Goal: Information Seeking & Learning: Learn about a topic

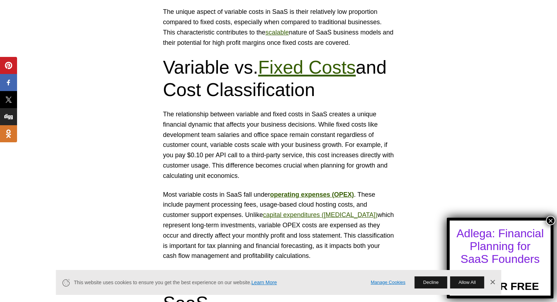
scroll to position [631, 0]
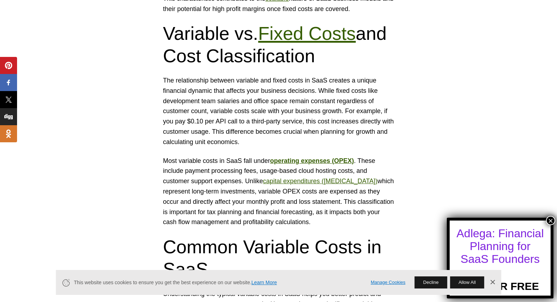
click at [288, 159] on strong "operating expenses (OPEX)" at bounding box center [312, 160] width 84 height 7
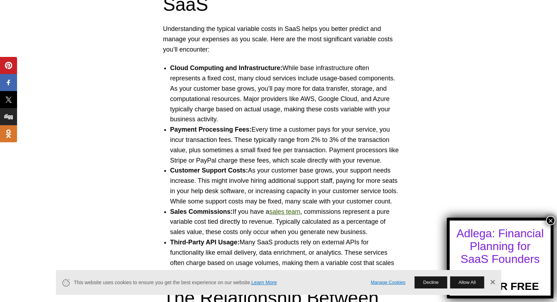
scroll to position [916, 0]
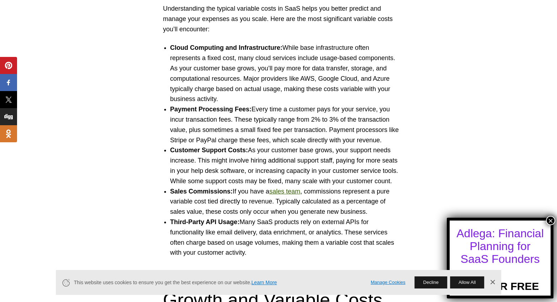
drag, startPoint x: 170, startPoint y: 47, endPoint x: 288, endPoint y: 254, distance: 238.2
click at [288, 254] on ul "Cloud Computing and Infrastructure: While base infrastructure often represents …" at bounding box center [278, 150] width 245 height 215
copy ul "Lorem Ipsumdolo sit Ametconsectetu: Adipi elit seddoeiusmodte incid utlaboreet …"
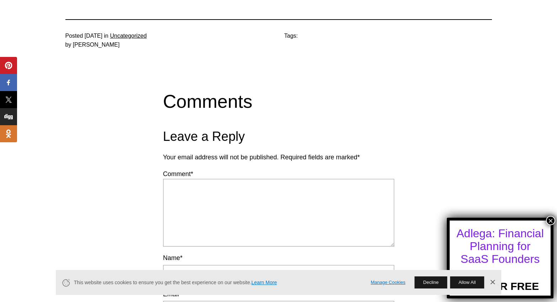
scroll to position [2268, 0]
